Goal: Task Accomplishment & Management: Manage account settings

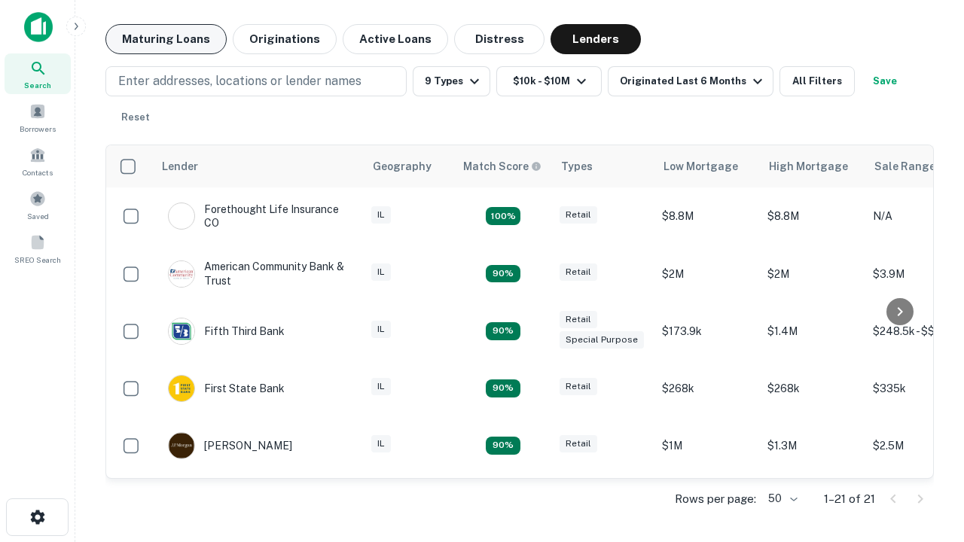
click at [166, 39] on button "Maturing Loans" at bounding box center [165, 39] width 121 height 30
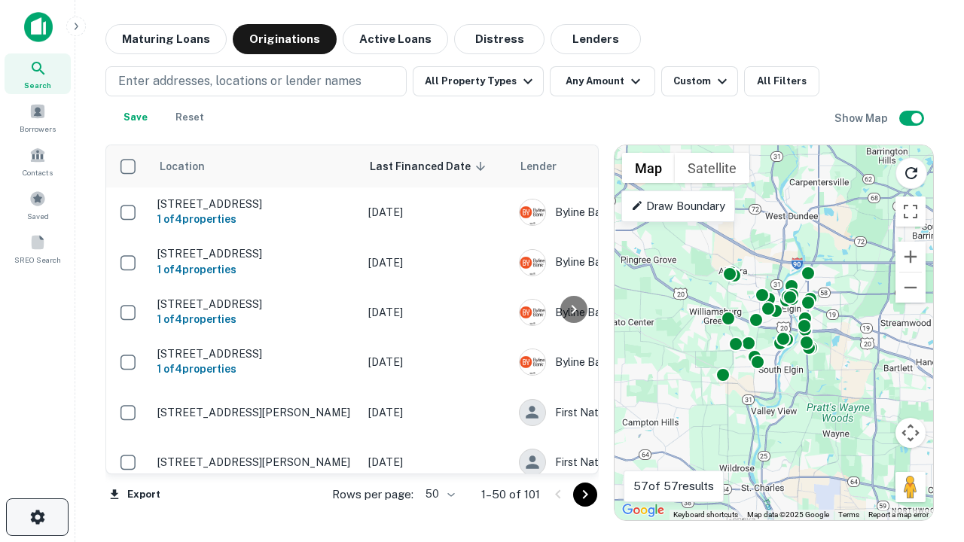
click at [37, 517] on icon "button" at bounding box center [38, 517] width 18 height 18
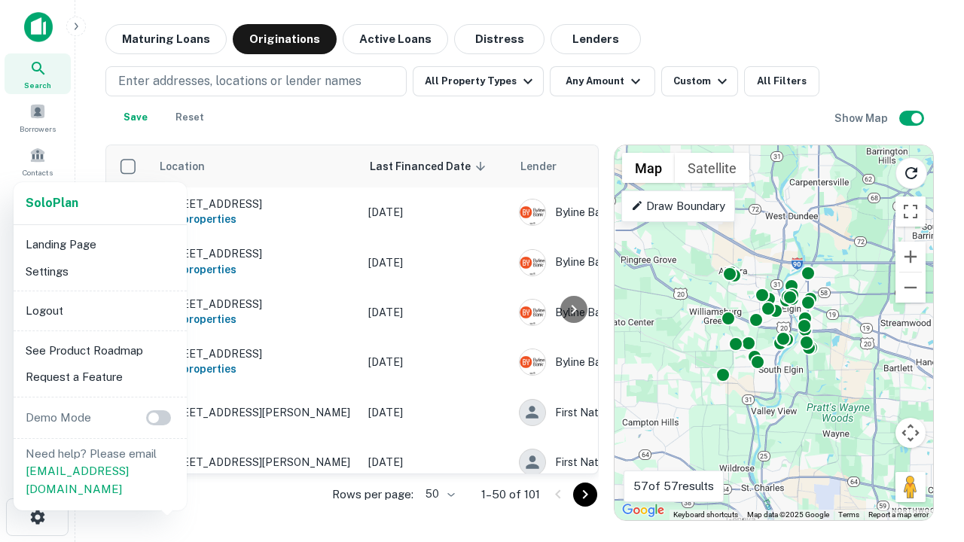
click at [99, 310] on li "Logout" at bounding box center [100, 310] width 161 height 27
